Goal: Task Accomplishment & Management: Manage account settings

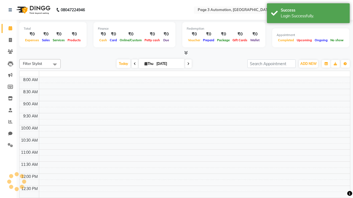
select select "en"
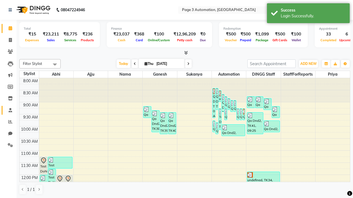
click at [8, 110] on span at bounding box center [11, 110] width 10 height 6
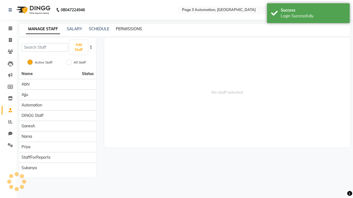
click at [129, 29] on link "PERMISSIONS" at bounding box center [129, 28] width 26 height 5
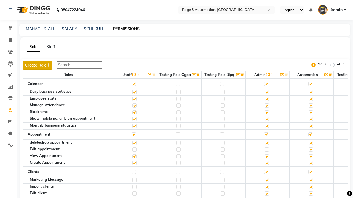
click at [38, 65] on button "Create Role" at bounding box center [38, 65] width 30 height 9
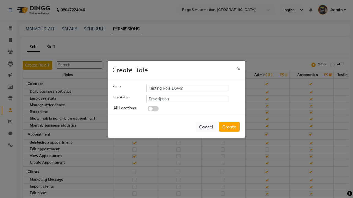
type input "Testing Role Dwvm"
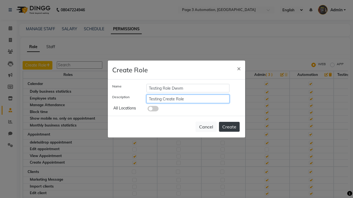
type input "Testing Create Role"
click at [229, 127] on button "Create" at bounding box center [229, 127] width 21 height 10
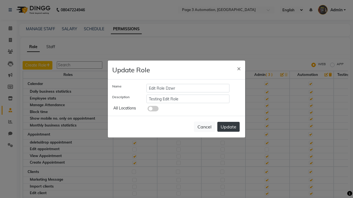
click at [228, 127] on button "Update" at bounding box center [228, 127] width 22 height 10
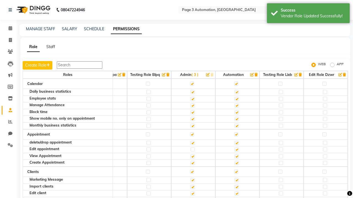
click at [344, 75] on icon "button" at bounding box center [343, 75] width 3 height 4
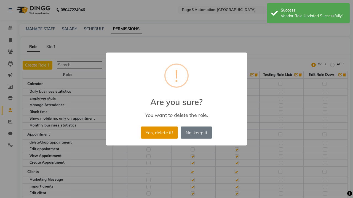
click at [159, 133] on button "Yes, delete it!" at bounding box center [159, 133] width 37 height 12
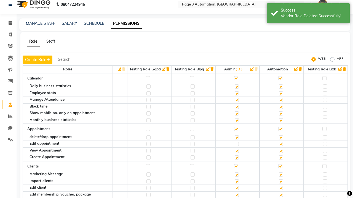
scroll to position [5, 0]
